Goal: Information Seeking & Learning: Learn about a topic

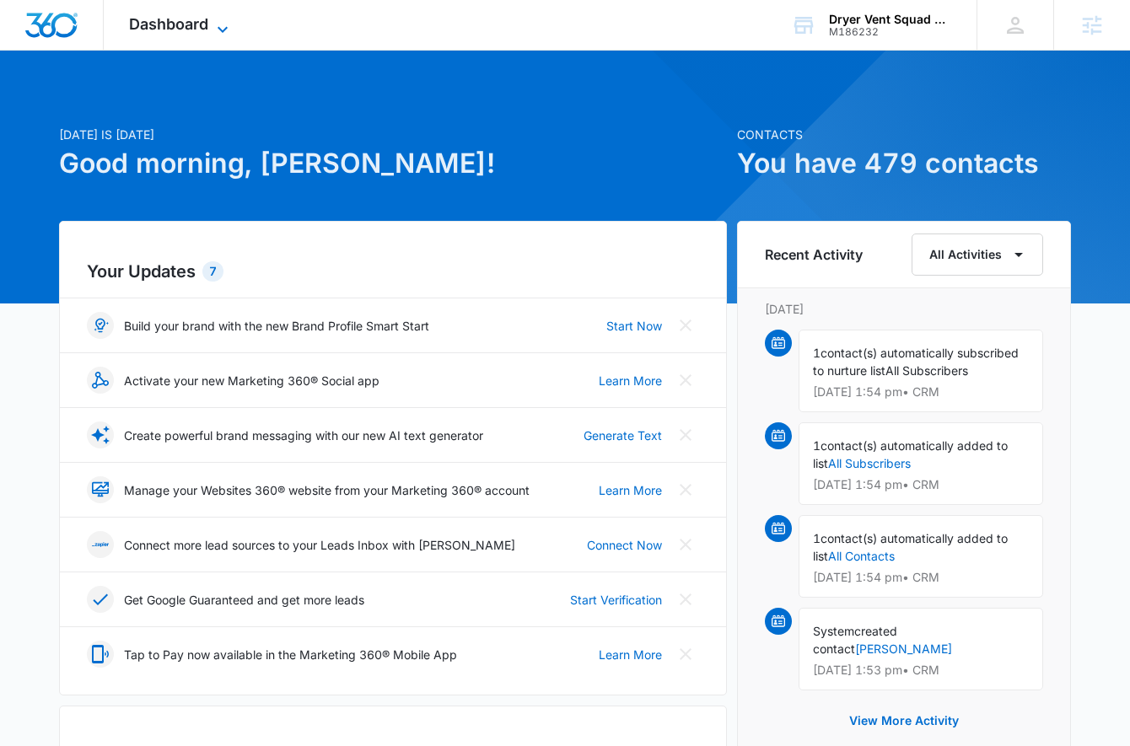
click at [181, 32] on span "Dashboard" at bounding box center [168, 24] width 79 height 18
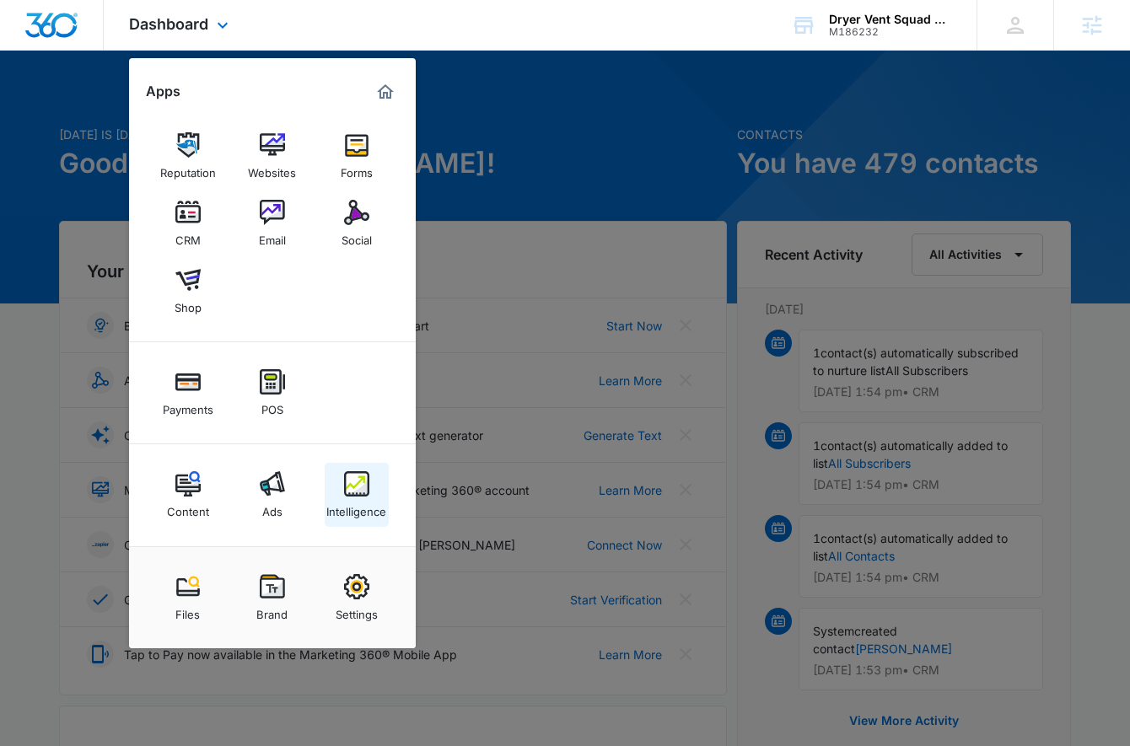
click at [340, 493] on link "Intelligence" at bounding box center [357, 495] width 64 height 64
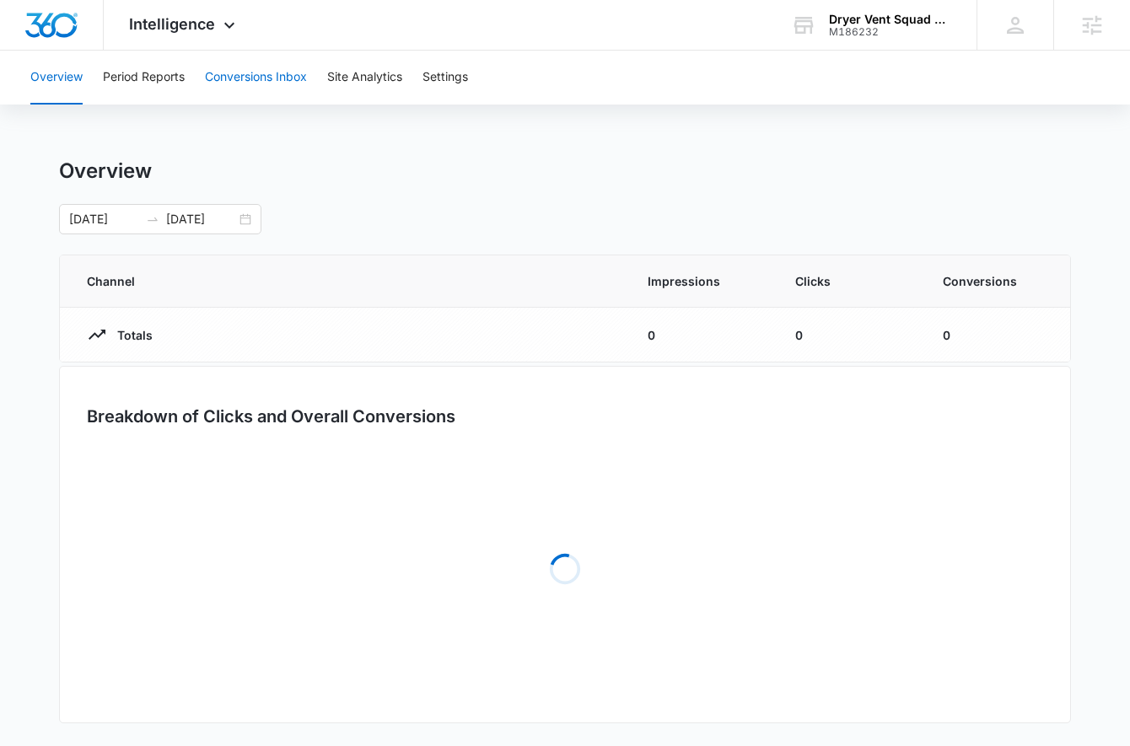
click at [262, 72] on button "Conversions Inbox" at bounding box center [256, 78] width 102 height 54
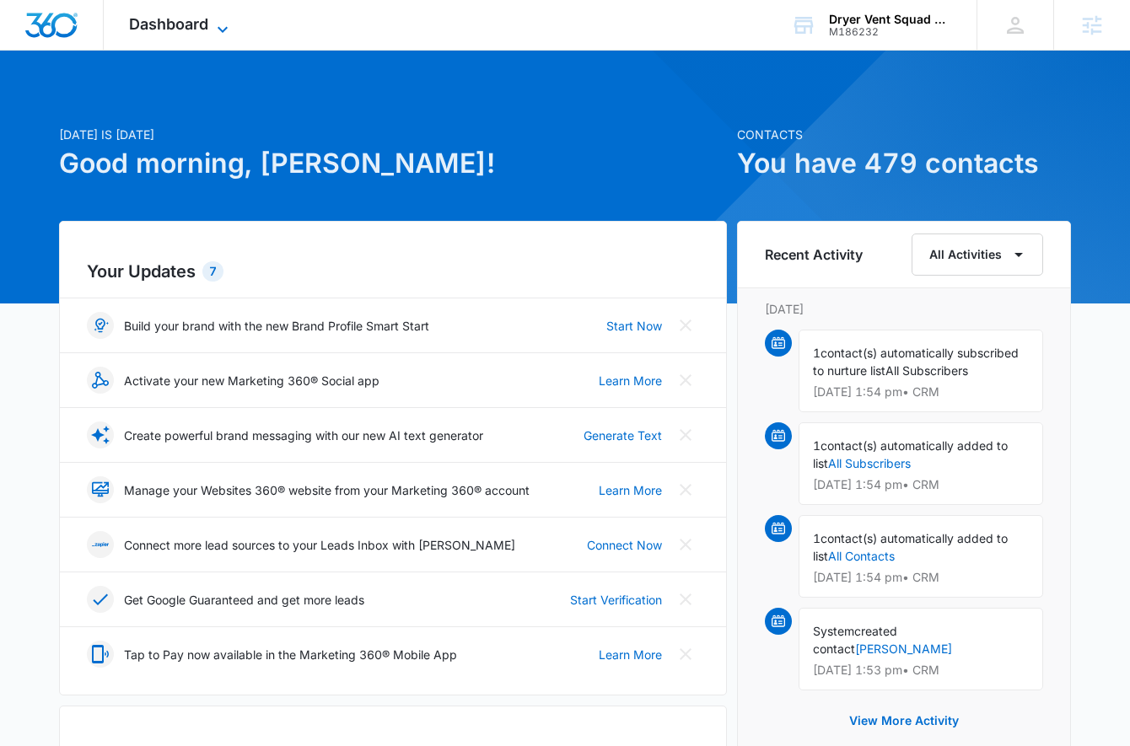
click at [219, 28] on icon at bounding box center [223, 29] width 20 height 20
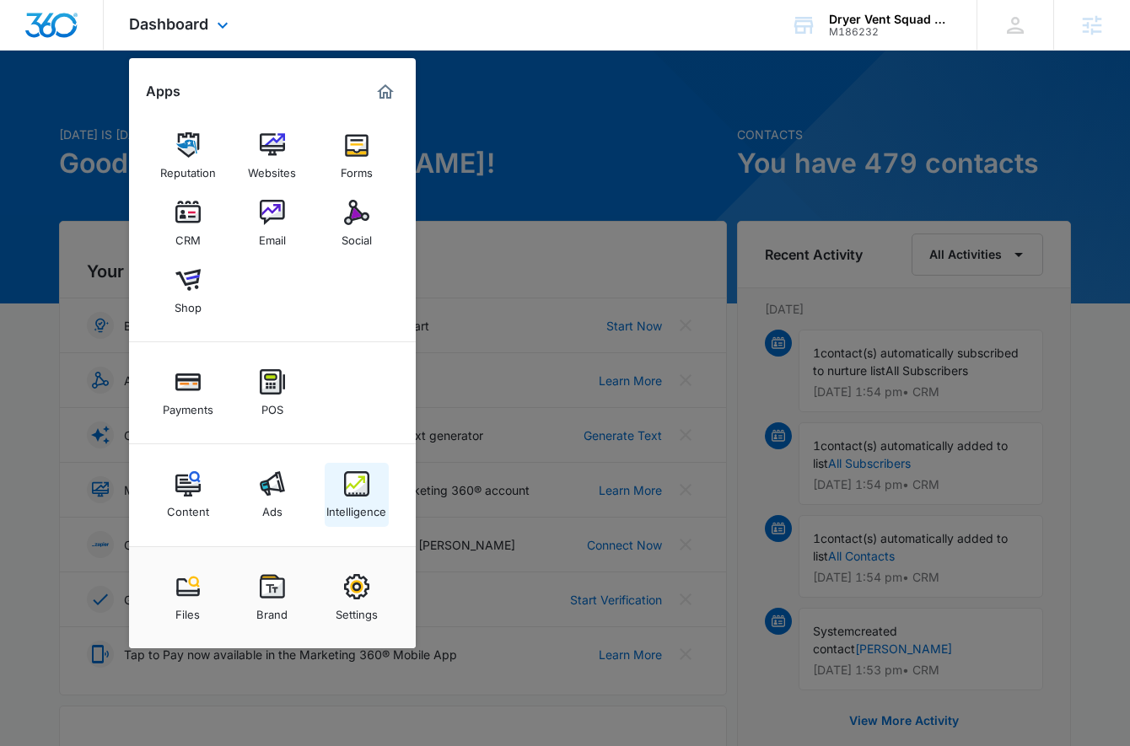
click at [364, 493] on img at bounding box center [356, 484] width 25 height 25
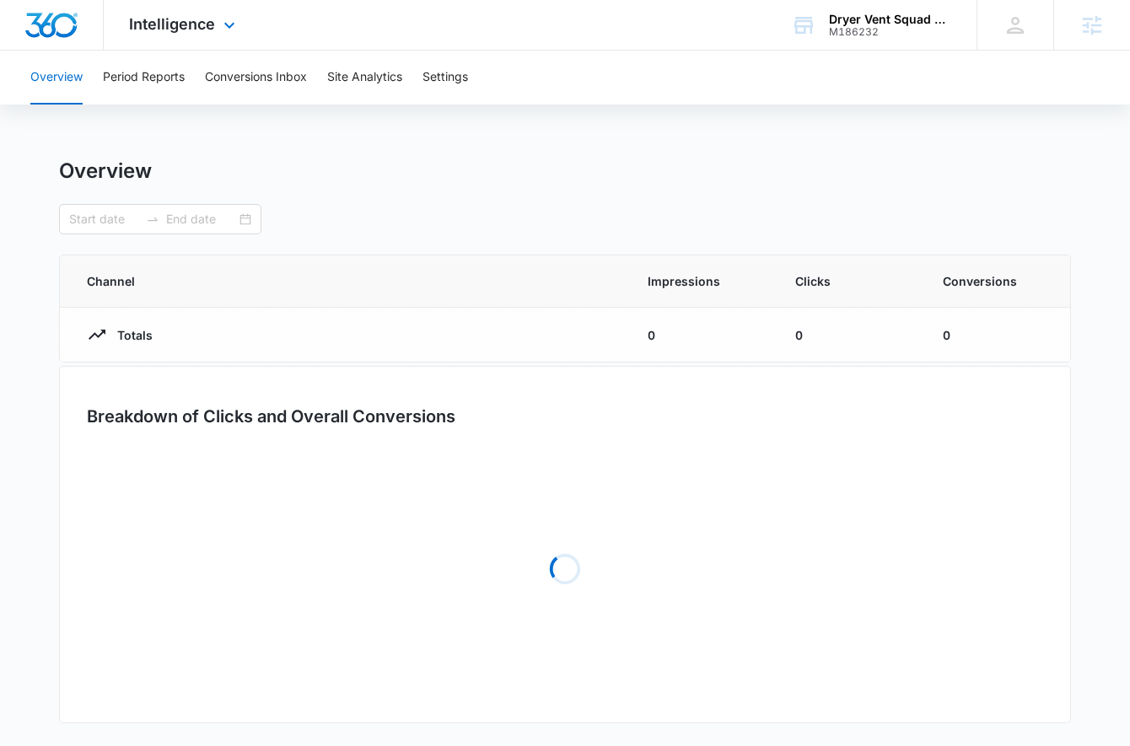
type input "[DATE]"
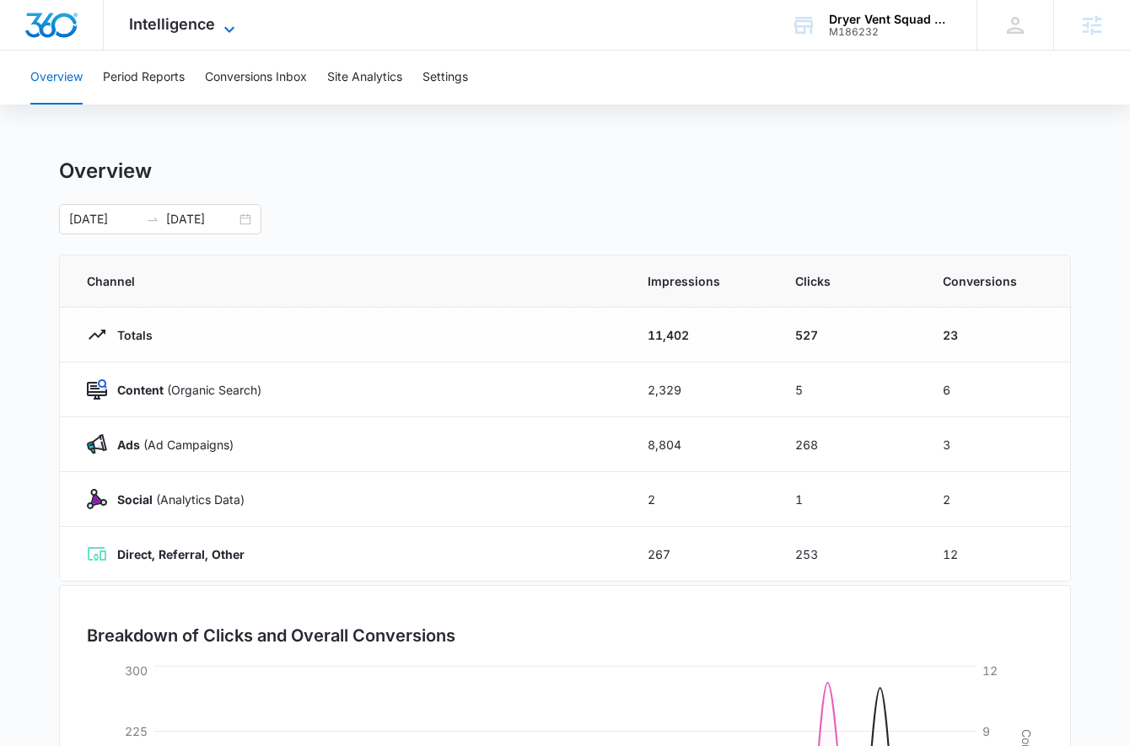
click at [203, 19] on span "Intelligence" at bounding box center [172, 24] width 86 height 18
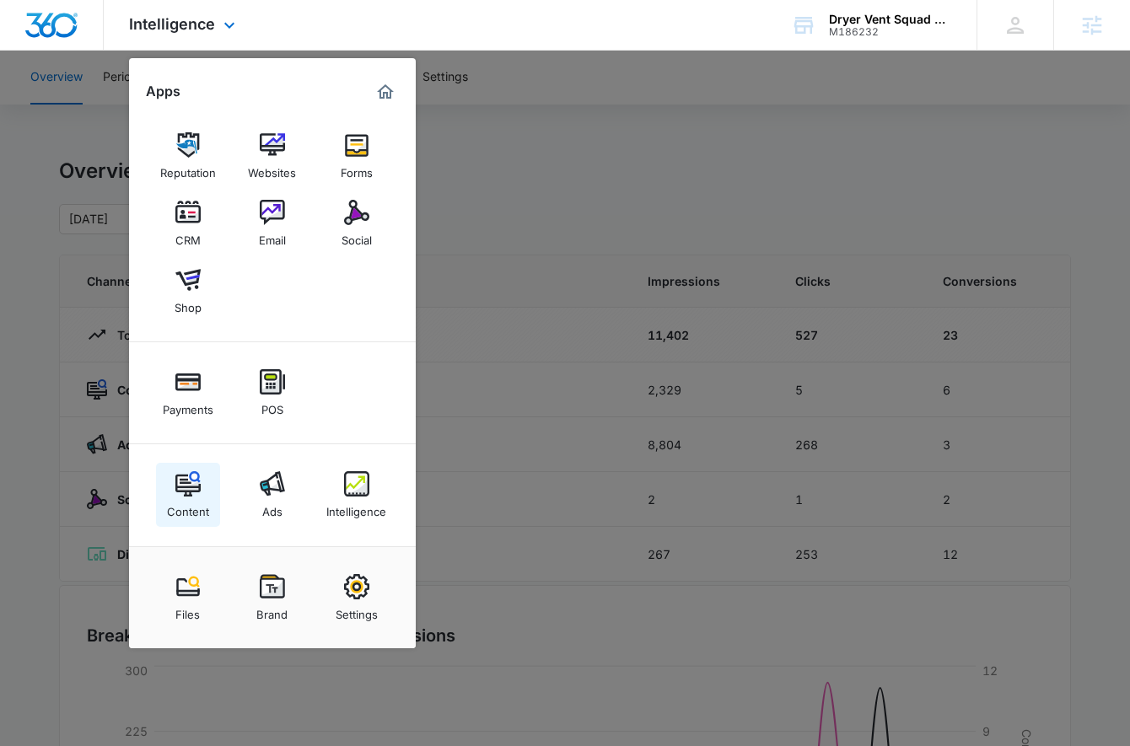
click at [191, 479] on img at bounding box center [187, 484] width 25 height 25
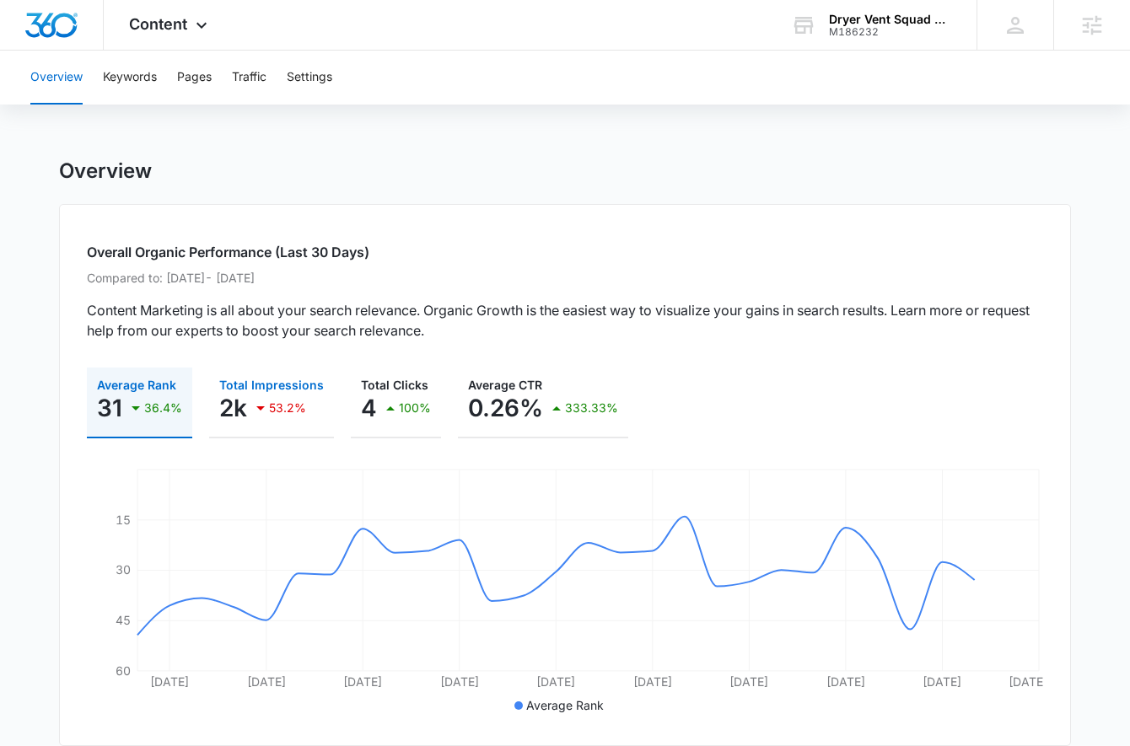
click at [298, 411] on p "53.2%" at bounding box center [287, 408] width 37 height 12
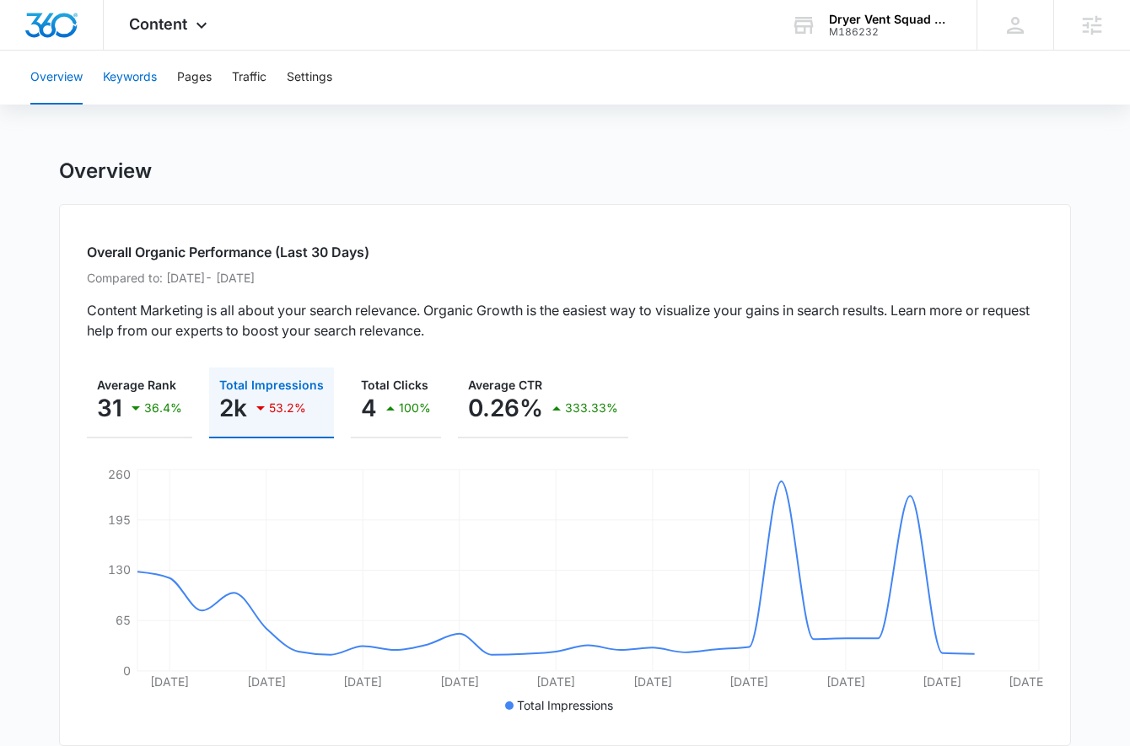
click at [141, 78] on button "Keywords" at bounding box center [130, 78] width 54 height 54
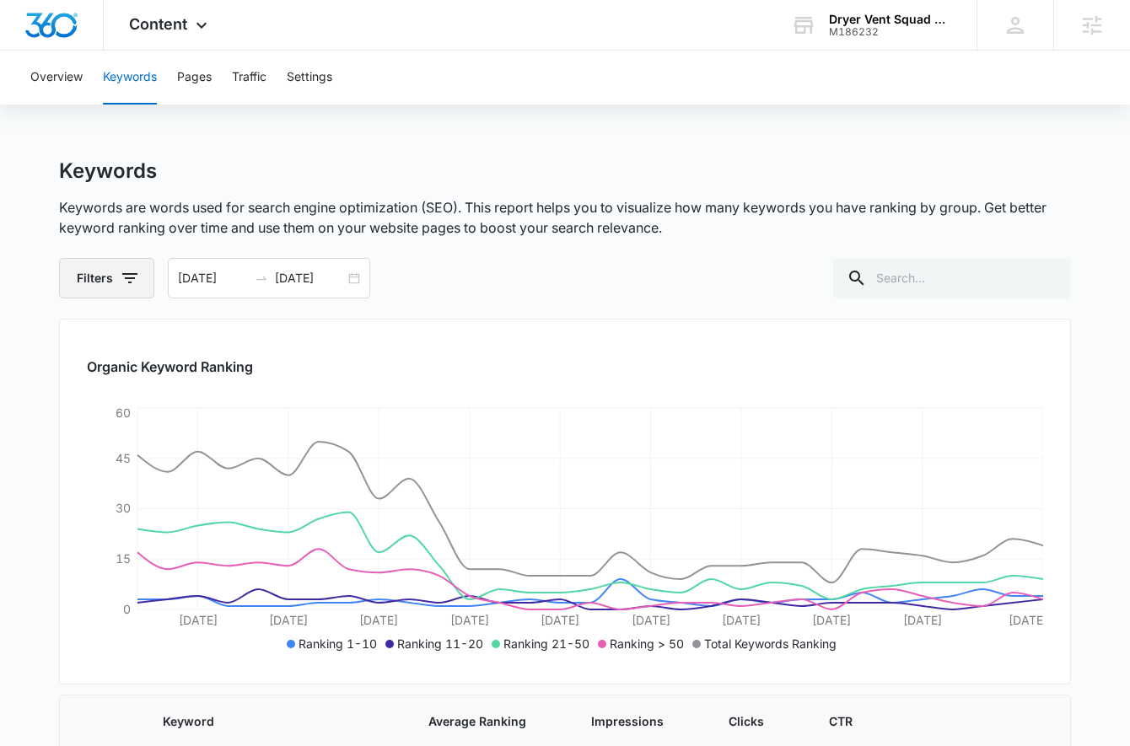
click at [141, 279] on button "Filters" at bounding box center [106, 278] width 95 height 40
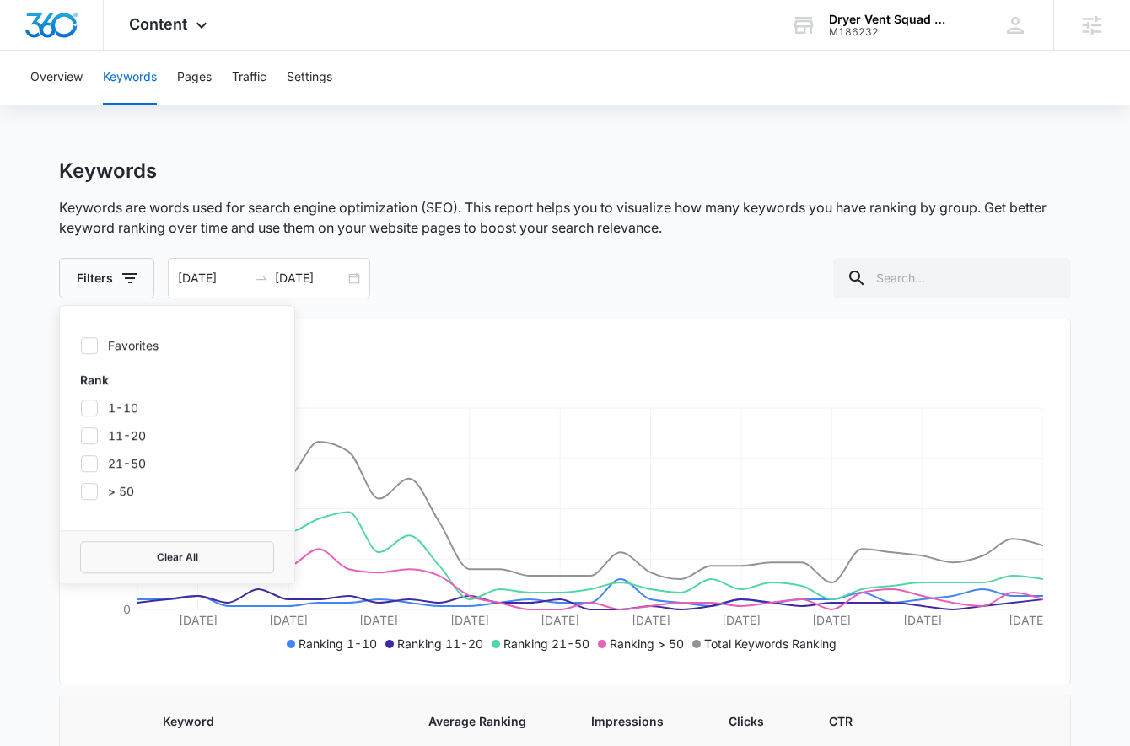
click at [94, 401] on icon at bounding box center [89, 408] width 15 height 15
click at [81, 407] on input "1-10" at bounding box center [80, 407] width 1 height 1
checkbox input "true"
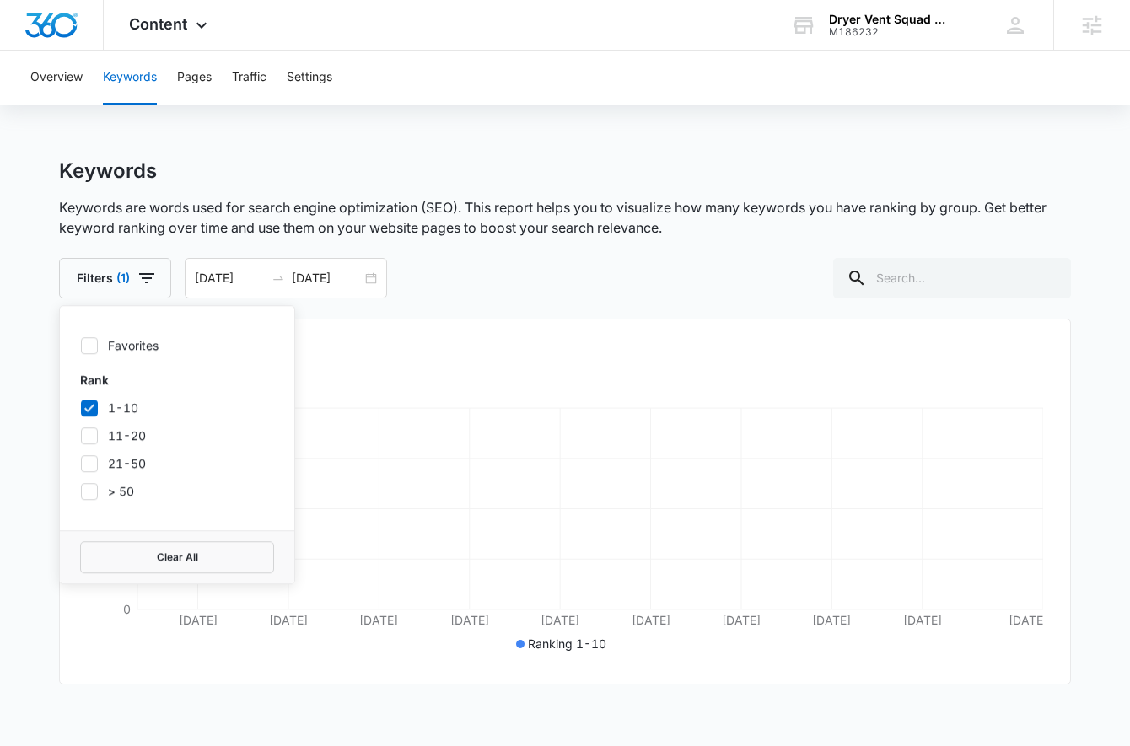
click at [369, 224] on p "Keywords are words used for search engine optimization (SEO). This report helps…" at bounding box center [565, 217] width 1012 height 40
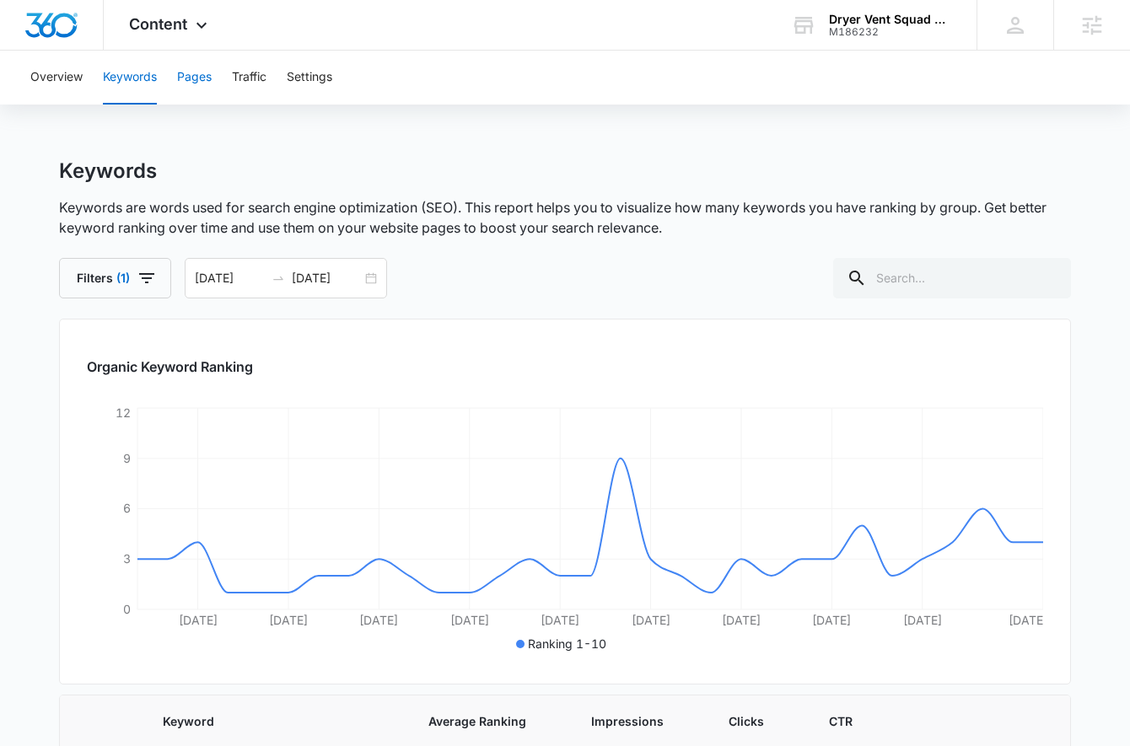
click at [186, 62] on button "Pages" at bounding box center [194, 78] width 35 height 54
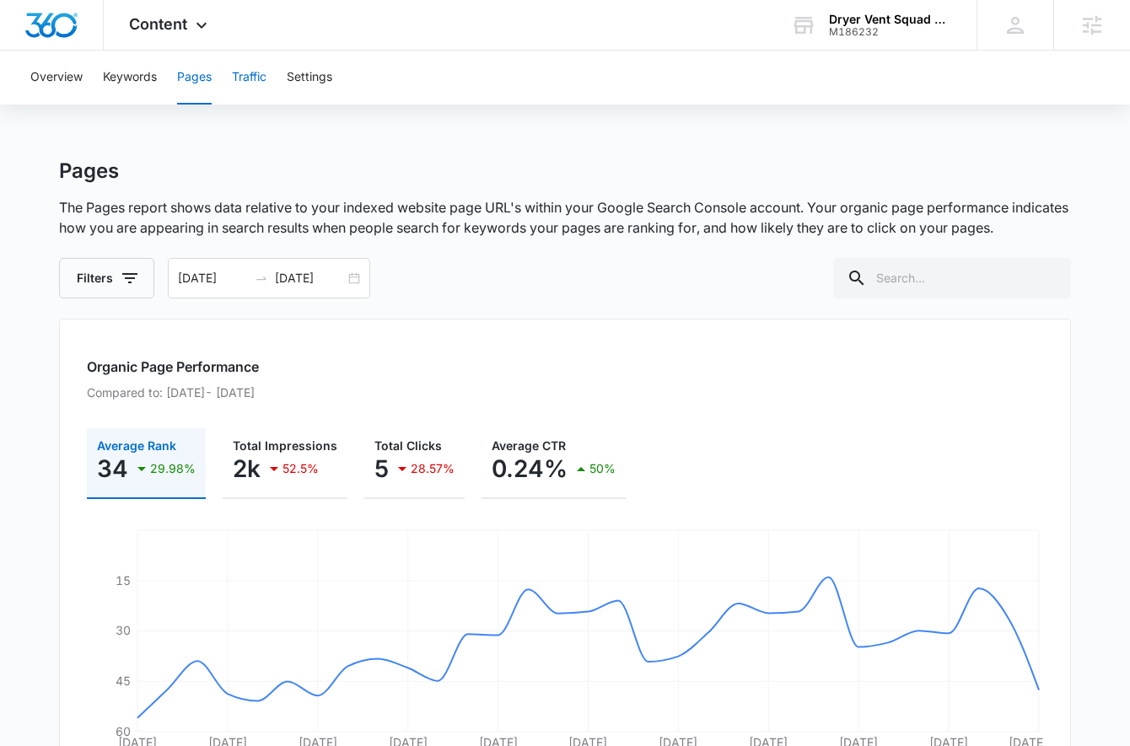
click at [267, 81] on button "Traffic" at bounding box center [249, 78] width 35 height 54
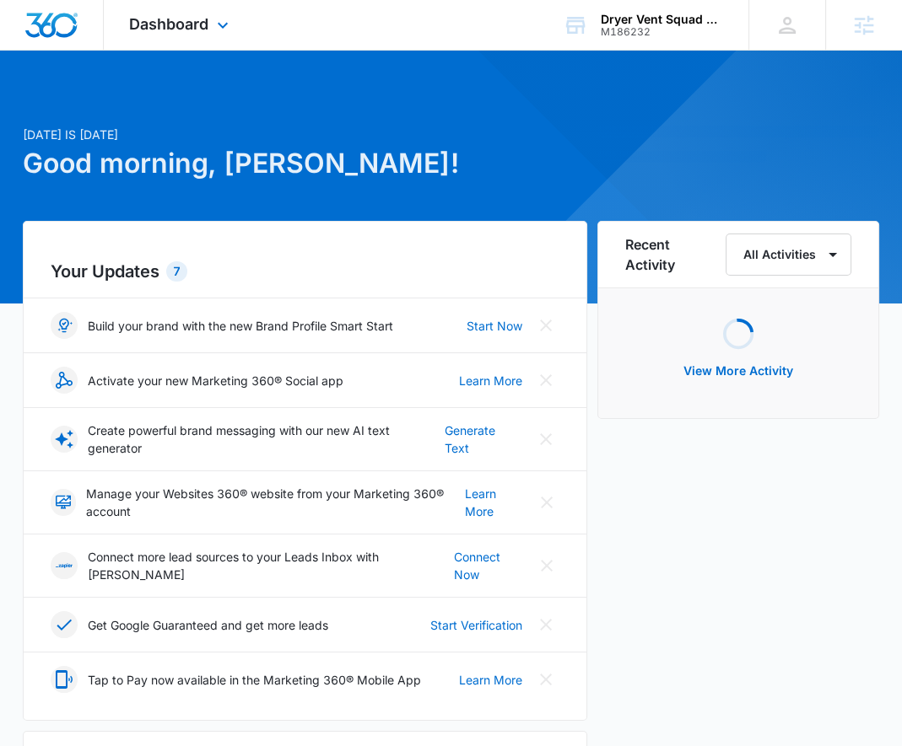
click at [177, 40] on div "Dashboard Apps Reputation Websites Forms CRM Email Social Shop Payments POS Con…" at bounding box center [181, 25] width 154 height 50
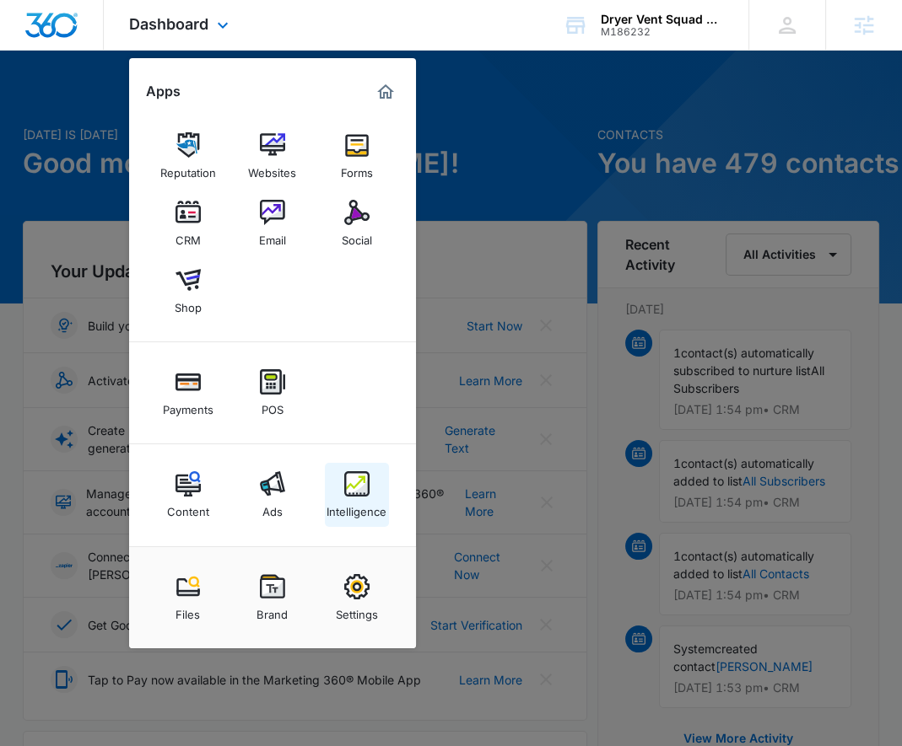
click at [369, 499] on div "Intelligence" at bounding box center [356, 508] width 60 height 22
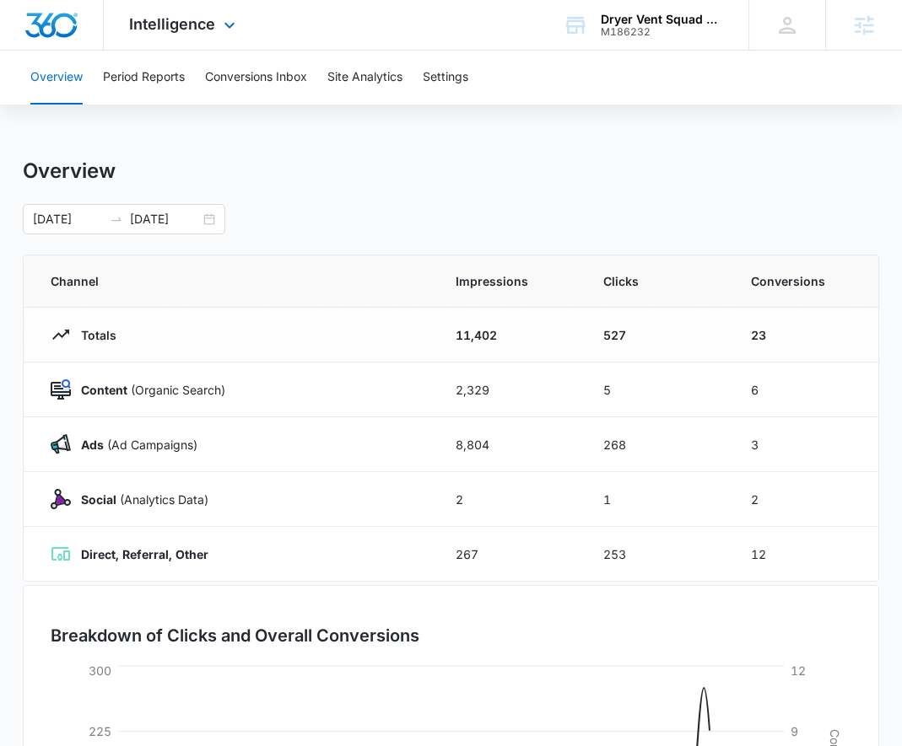
click at [185, 12] on div "Intelligence Apps Reputation Websites Forms CRM Email Social Shop Payments POS …" at bounding box center [184, 25] width 161 height 50
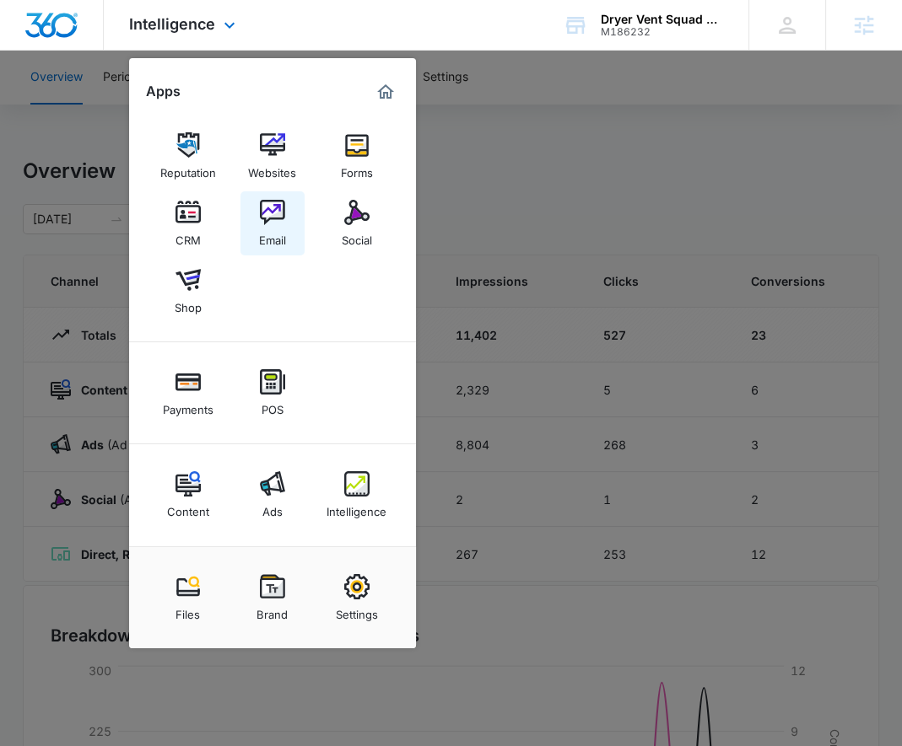
click at [272, 218] on img at bounding box center [272, 212] width 25 height 25
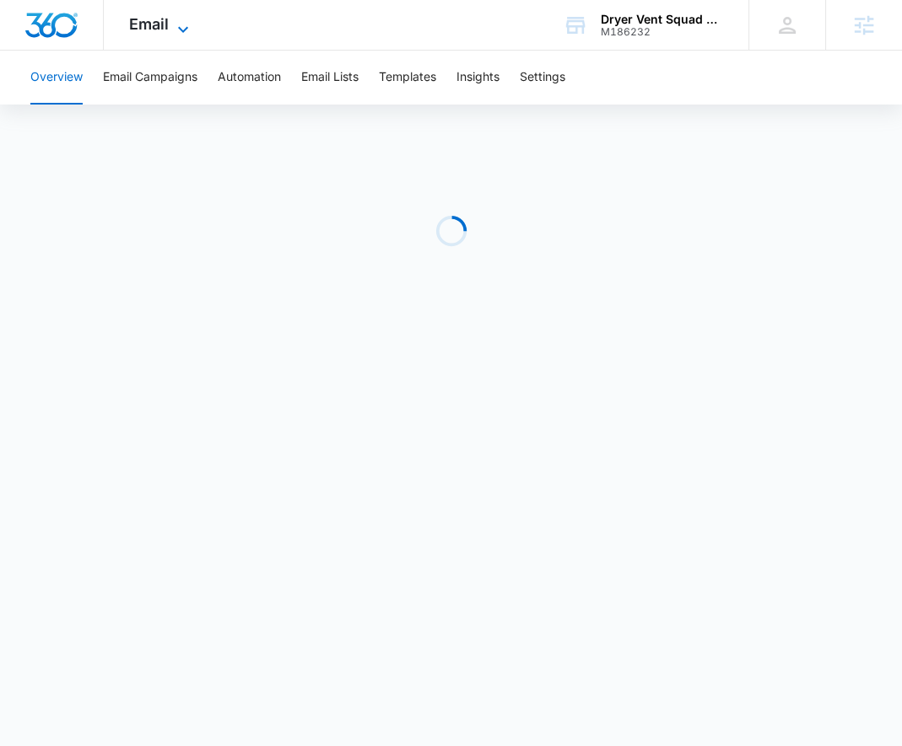
click at [164, 30] on span "Email" at bounding box center [149, 24] width 40 height 18
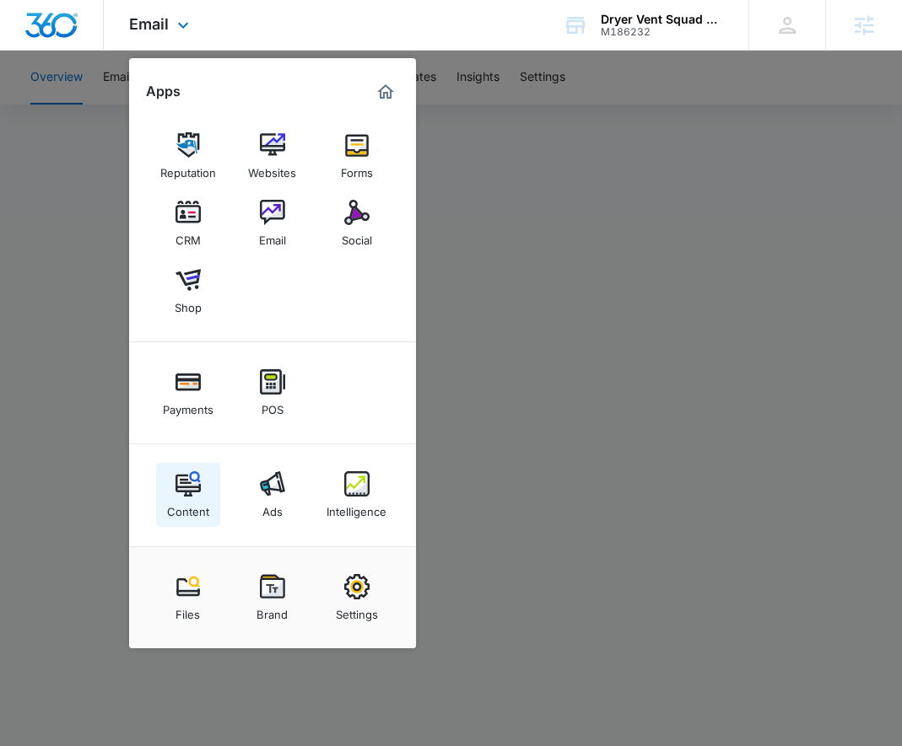
click at [175, 495] on img at bounding box center [187, 484] width 25 height 25
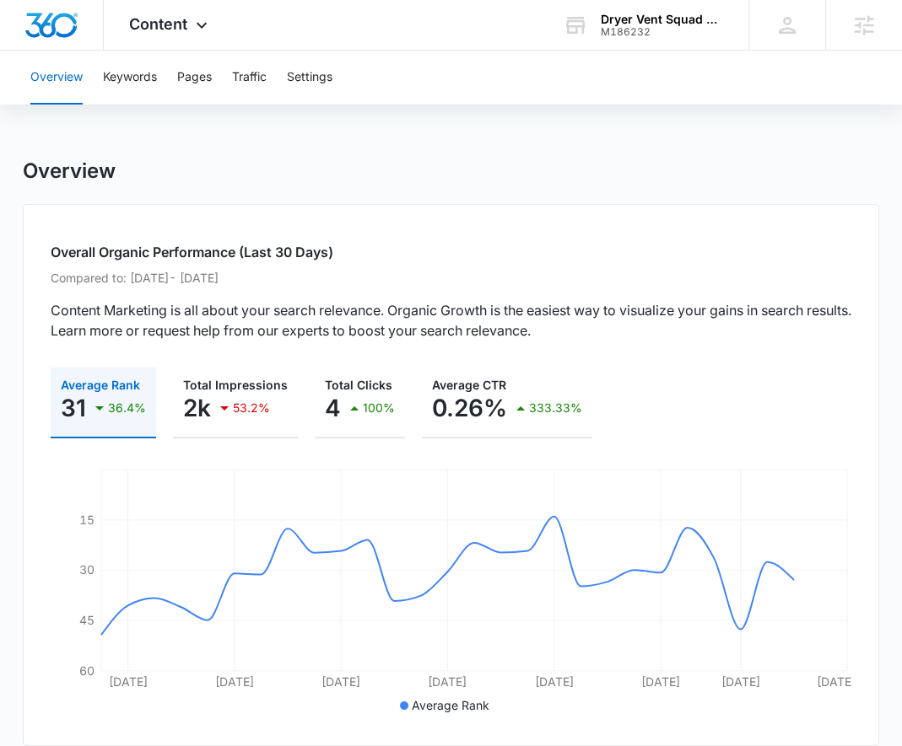
click at [367, 277] on p "Compared to: Aug 10, 2025 - Sep 7, 2025" at bounding box center [451, 278] width 801 height 18
